Goal: Task Accomplishment & Management: Manage account settings

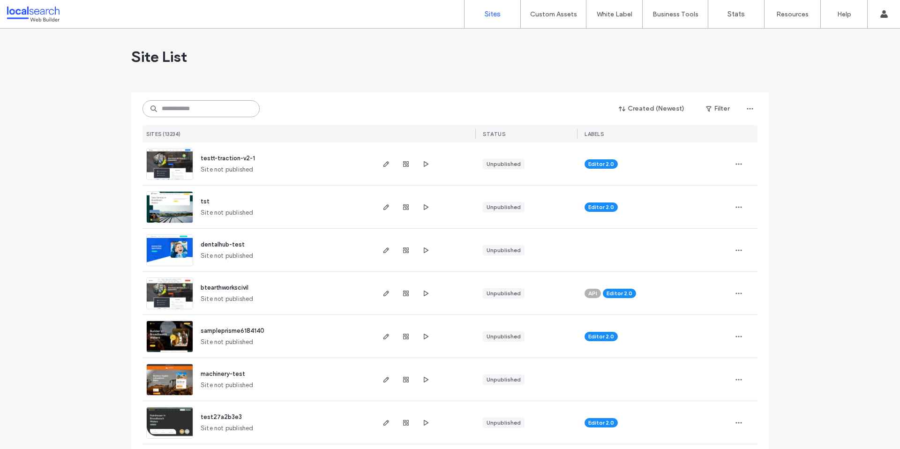
click at [182, 110] on input at bounding box center [200, 108] width 117 height 17
paste input "**********"
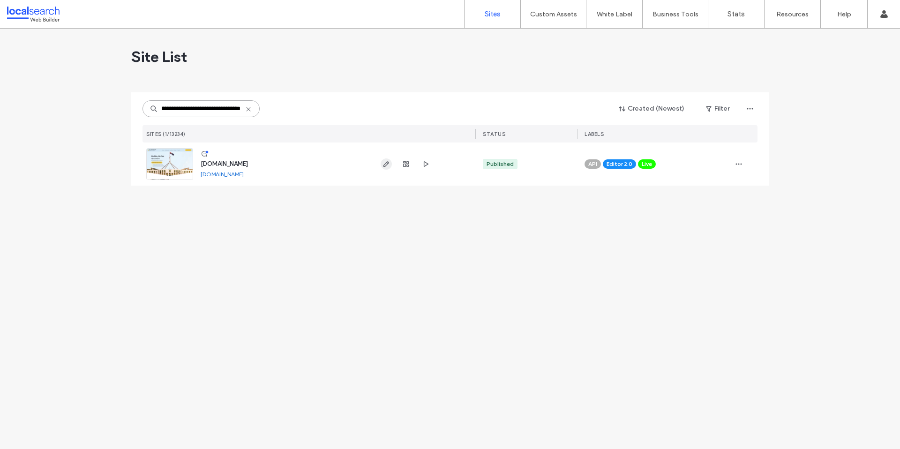
type input "**********"
click at [388, 164] on icon "button" at bounding box center [385, 163] width 7 height 7
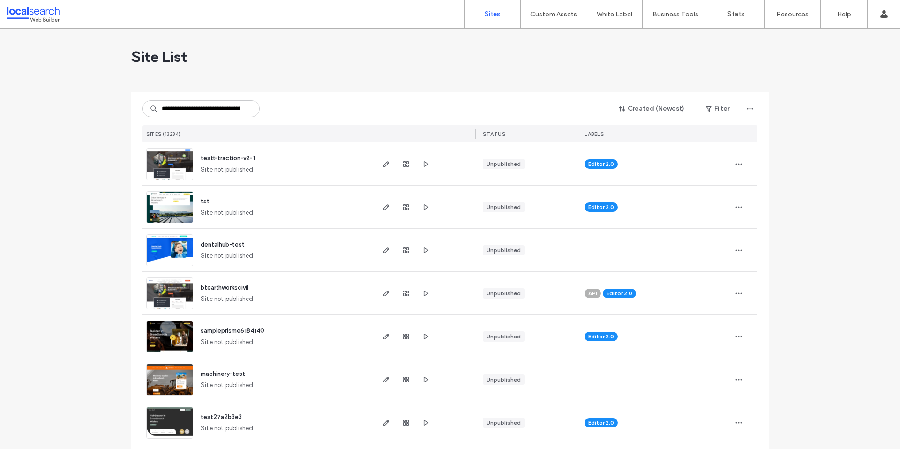
scroll to position [0, 34]
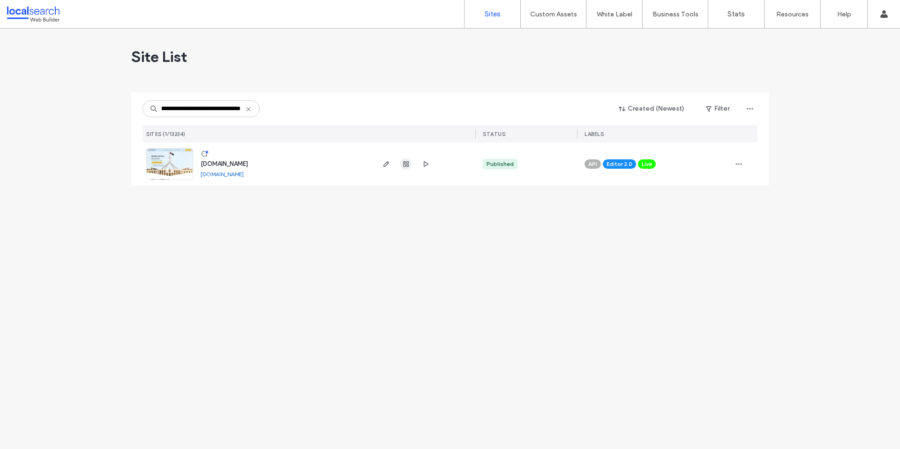
type input "**********"
click at [402, 164] on icon "button" at bounding box center [405, 163] width 7 height 7
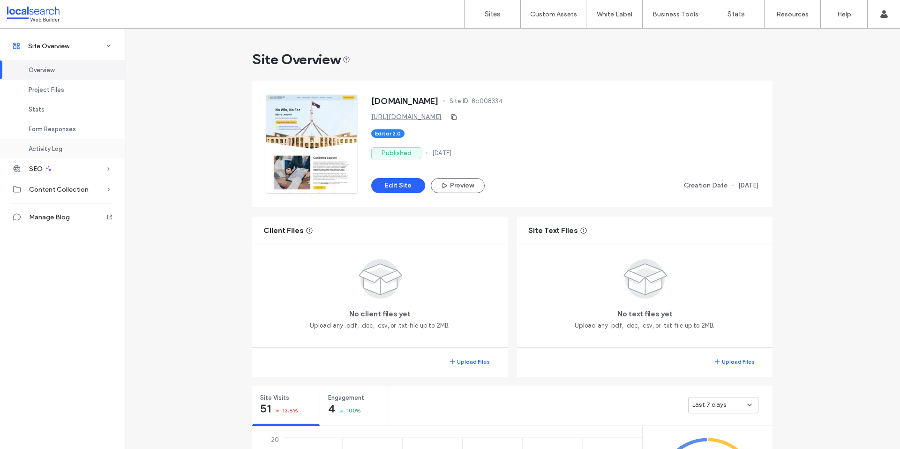
click at [43, 151] on span "Activity Log" at bounding box center [46, 148] width 34 height 7
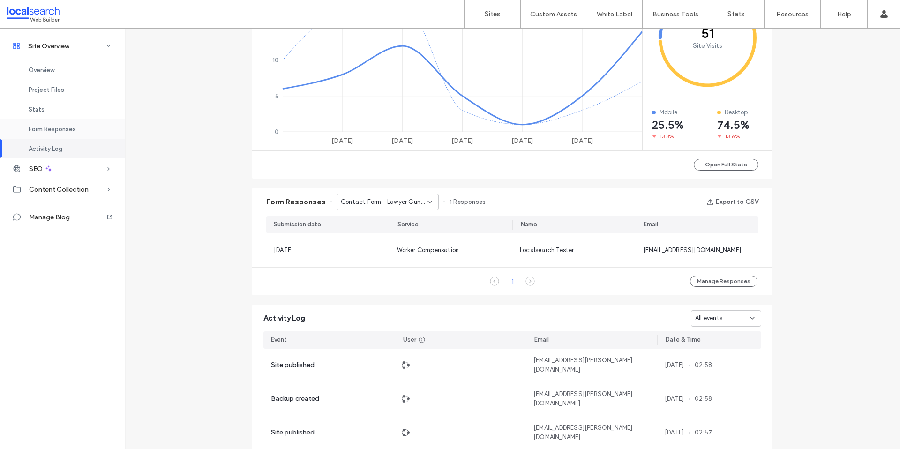
click at [51, 131] on span "Form Responses" at bounding box center [52, 129] width 47 height 7
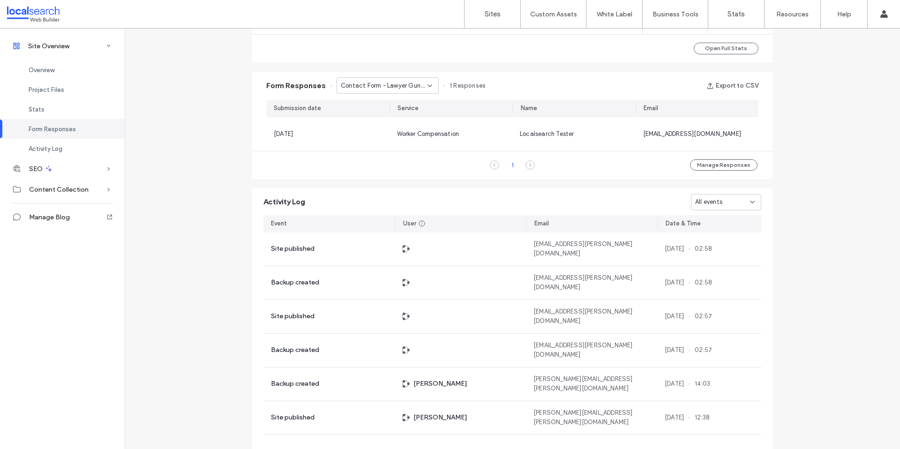
scroll to position [595, 0]
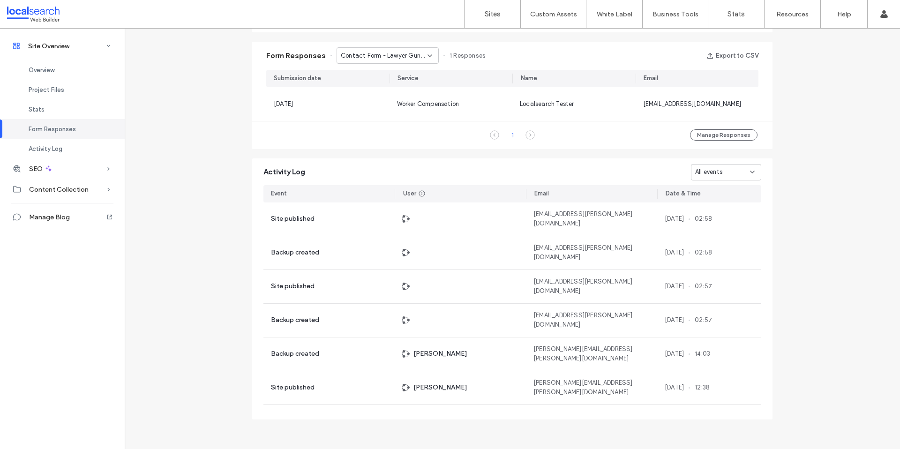
click at [376, 58] on span "Contact Form - Lawyer Gungahlin page" at bounding box center [384, 55] width 87 height 9
click at [363, 75] on span "Contact Form - Lawyer Gungahlin page" at bounding box center [381, 71] width 90 height 9
click at [363, 60] on span "Contact Form - Lawyer Gungahlin page" at bounding box center [384, 55] width 87 height 9
click at [367, 92] on span "Contact Form - Lawyer Tuggeranong page" at bounding box center [381, 88] width 90 height 9
click at [376, 67] on div "Form Responses Contact Form - Lawyer Tuggeranong page 1 Responses Export to CSV" at bounding box center [512, 56] width 520 height 28
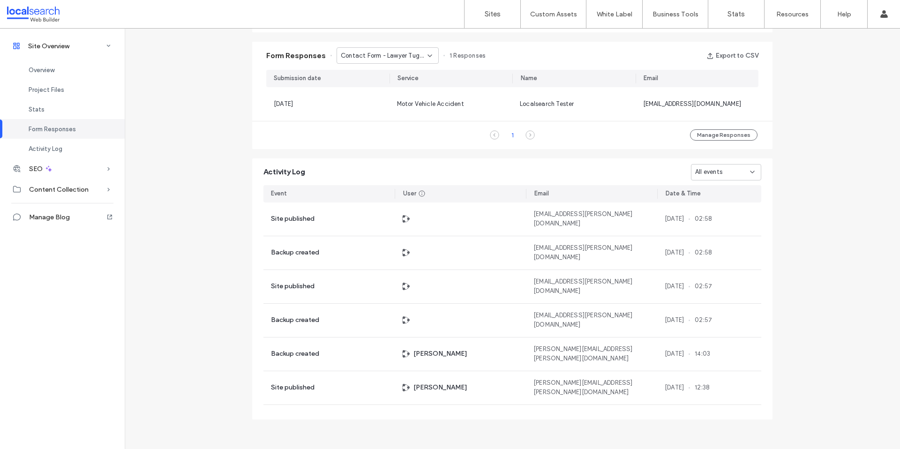
click at [374, 60] on span "Contact Form - Lawyer Tuggeranong page" at bounding box center [384, 55] width 87 height 9
click at [378, 102] on span "Contact Form - Home page" at bounding box center [375, 104] width 79 height 9
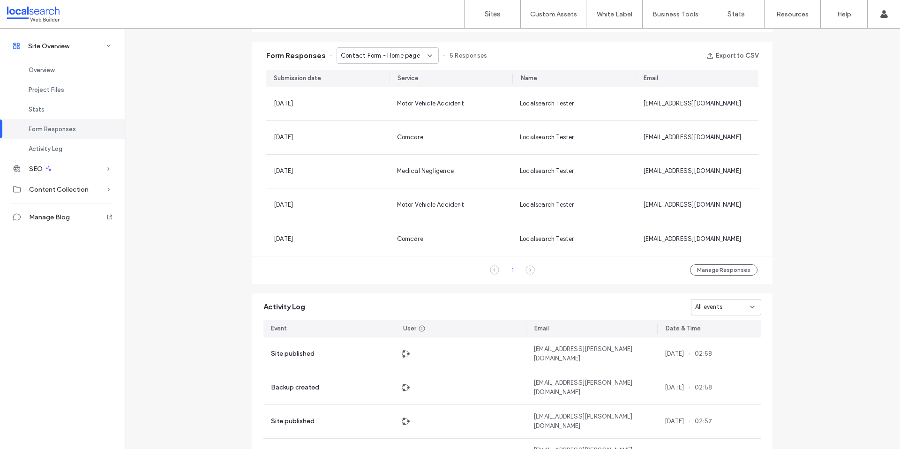
click at [379, 60] on span "Contact Form - Home page" at bounding box center [380, 55] width 79 height 9
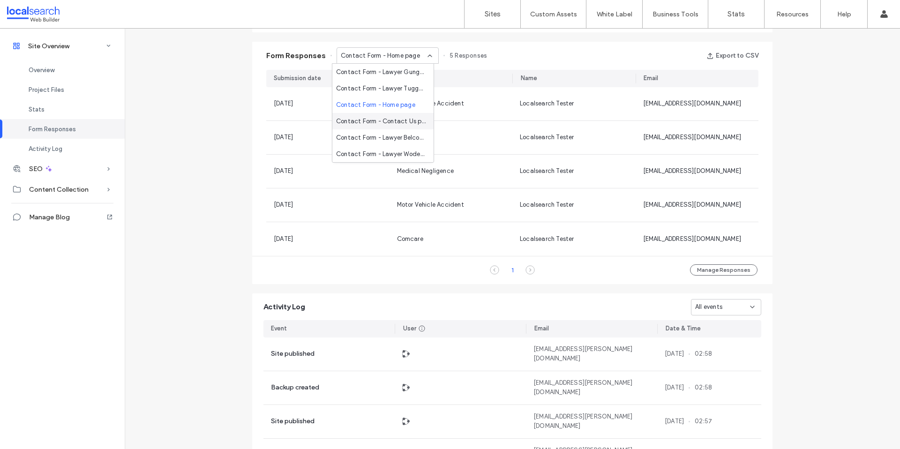
click at [393, 120] on span "Contact Form - Contact Us page" at bounding box center [381, 121] width 90 height 9
